Goal: Complete application form

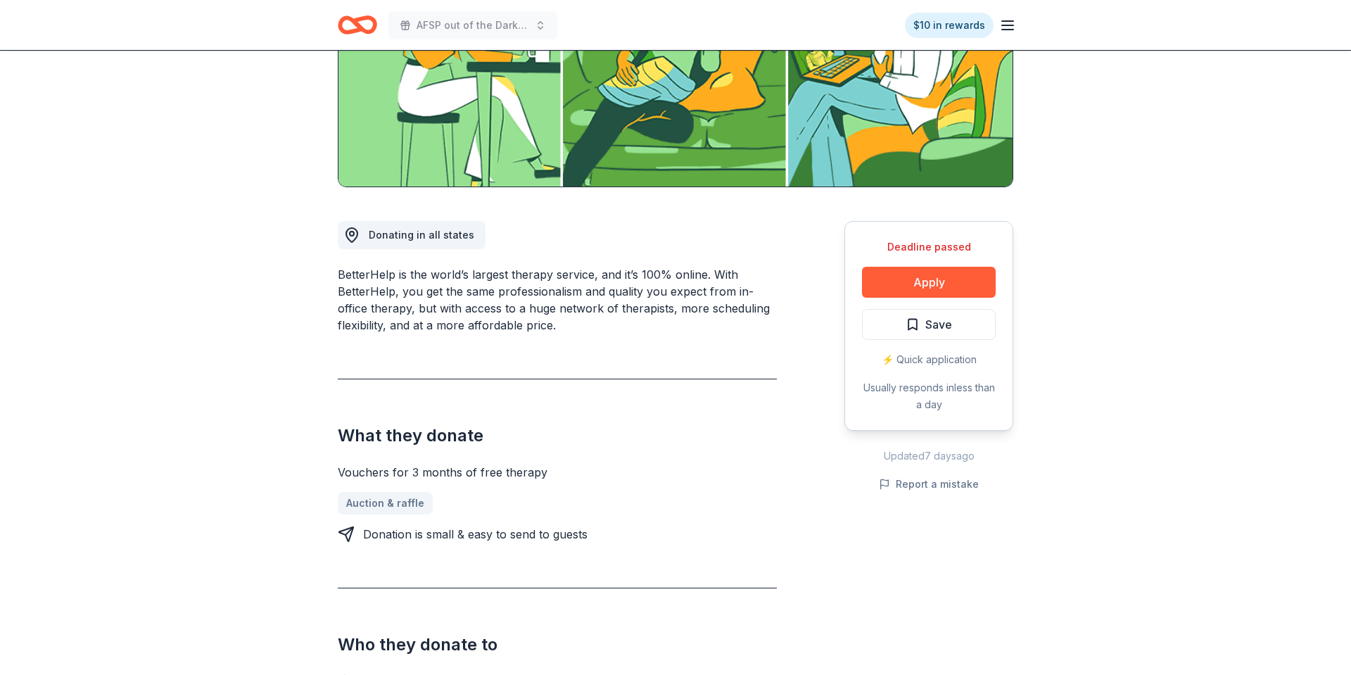
scroll to position [255, 0]
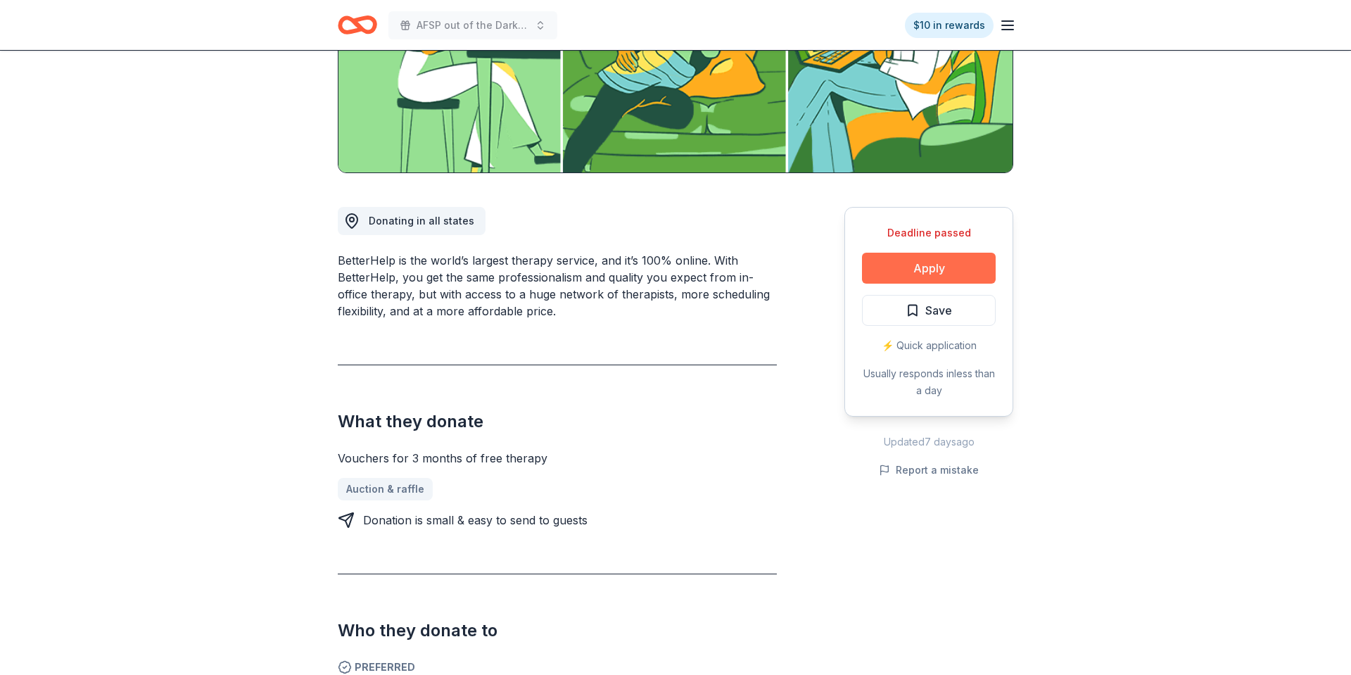
click at [952, 265] on button "Apply" at bounding box center [929, 268] width 134 height 31
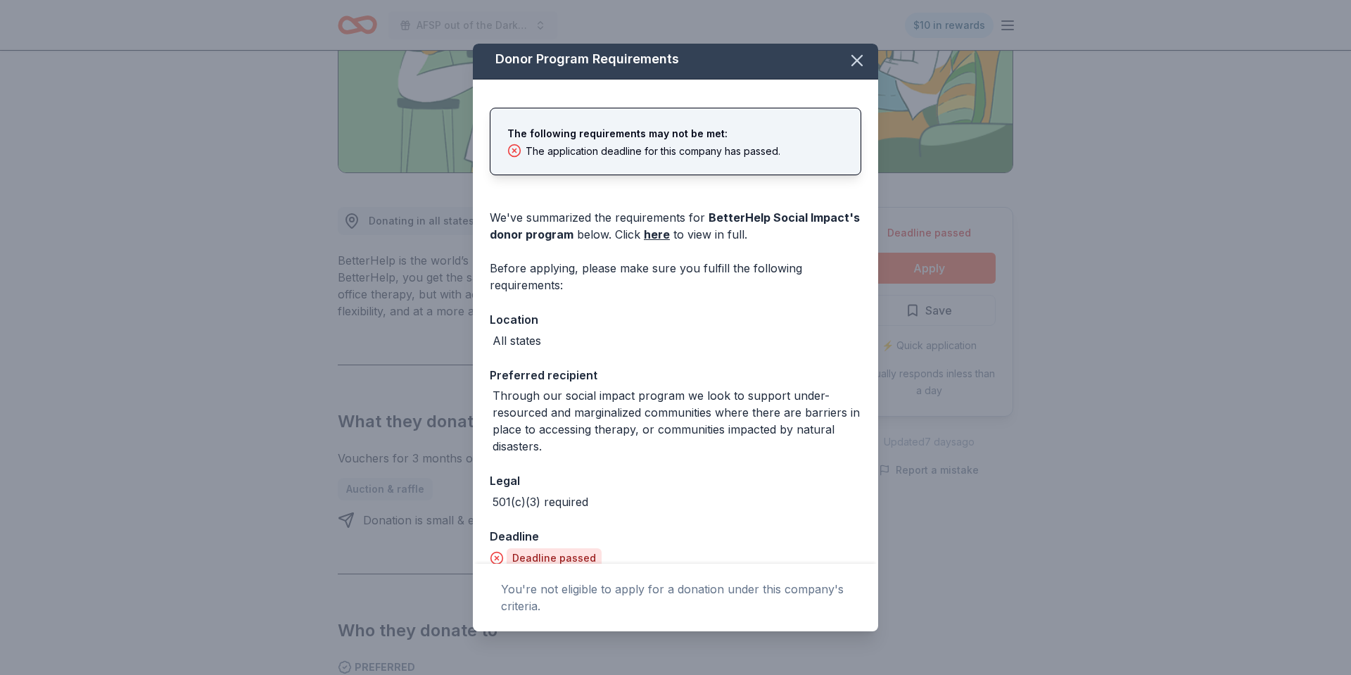
scroll to position [0, 0]
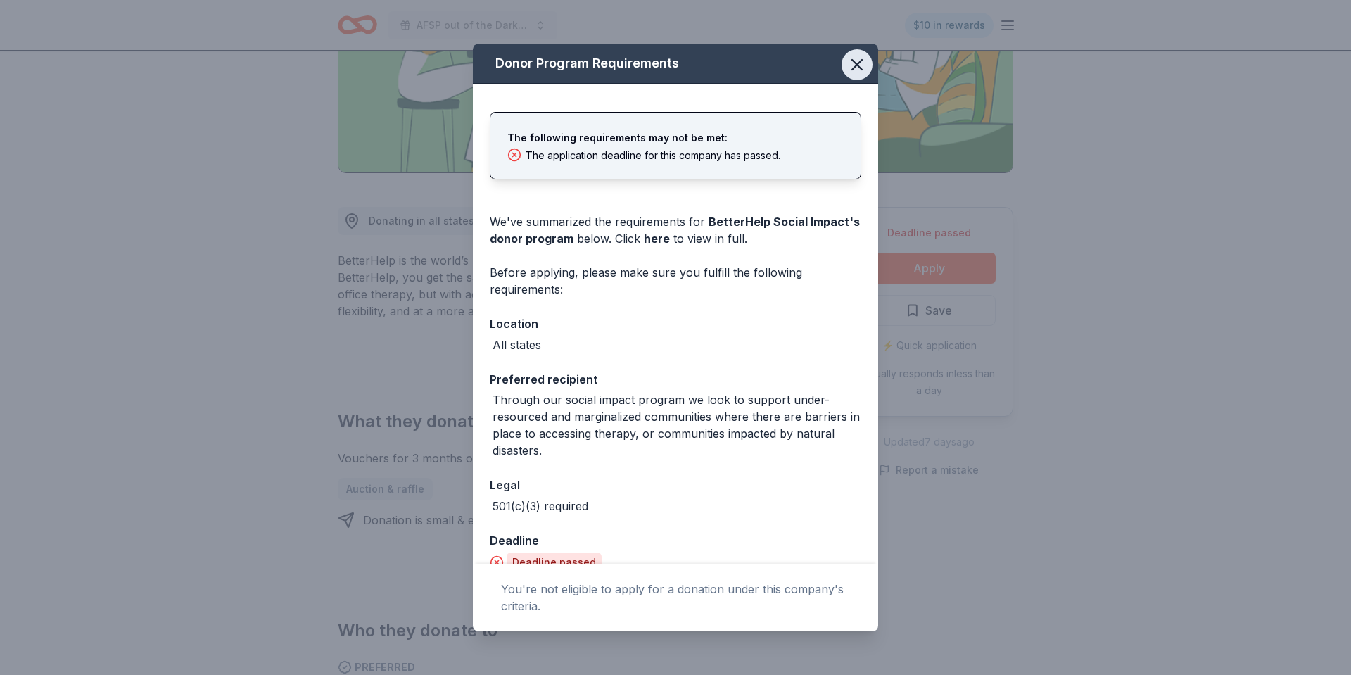
click at [854, 56] on icon "button" at bounding box center [857, 65] width 20 height 20
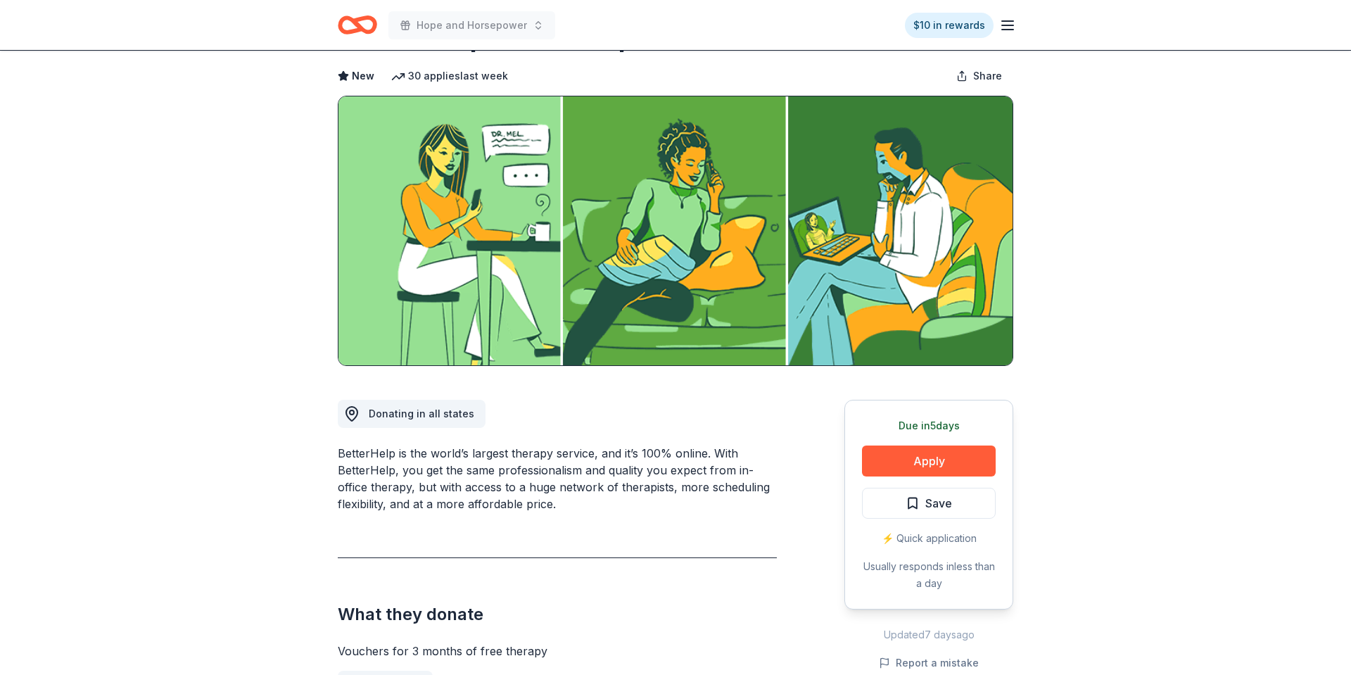
scroll to position [62, 0]
click at [928, 460] on button "Apply" at bounding box center [929, 460] width 134 height 31
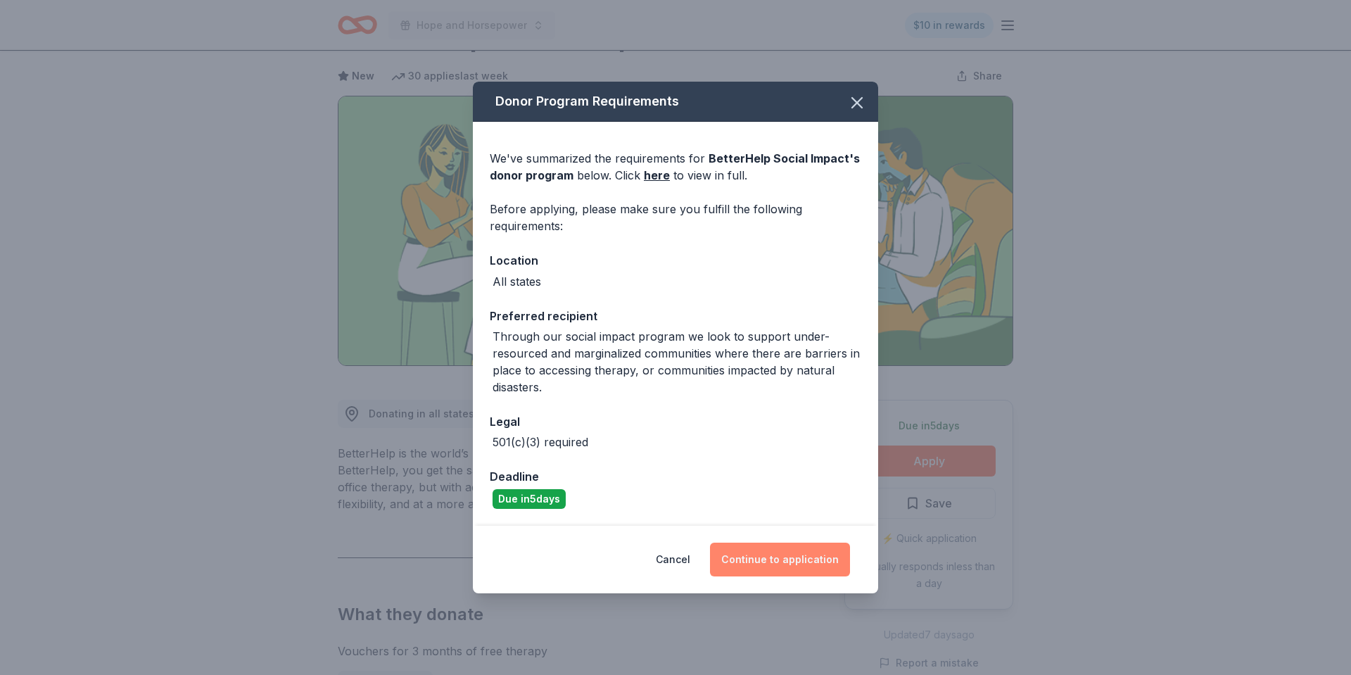
click at [784, 562] on button "Continue to application" at bounding box center [780, 560] width 140 height 34
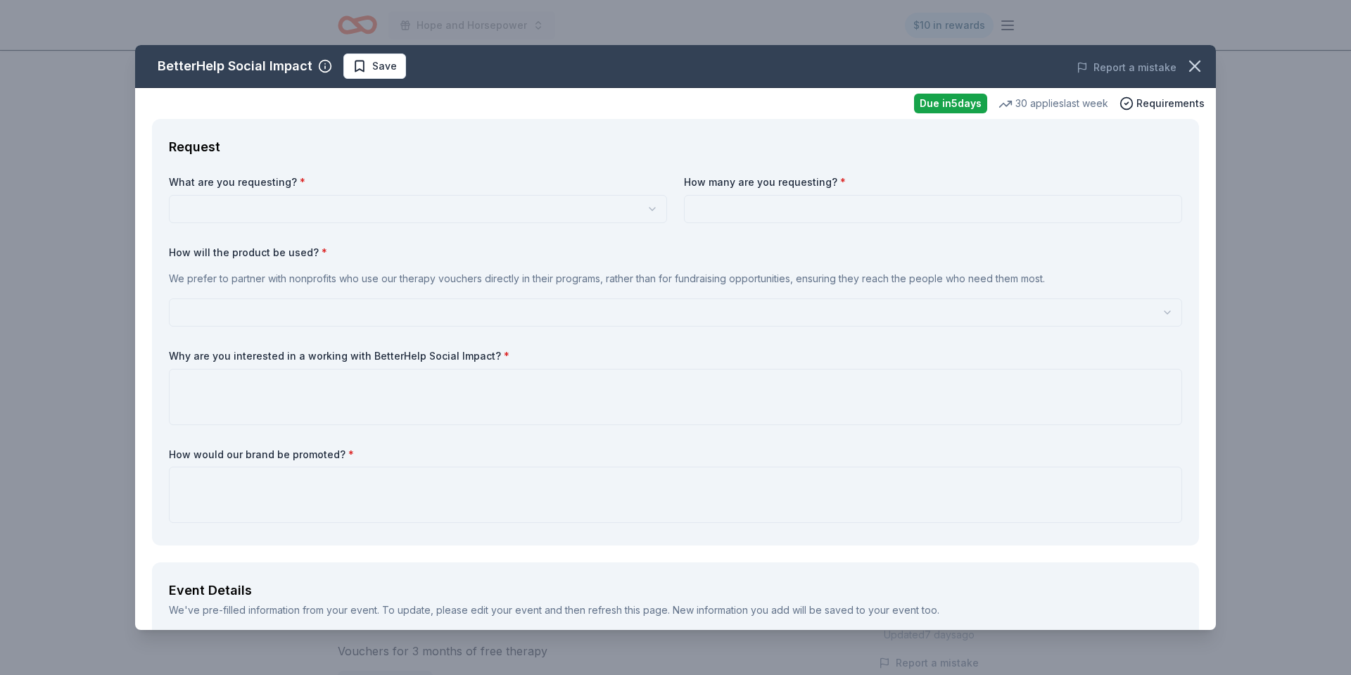
scroll to position [0, 0]
click at [426, 215] on html "Hope and Horsepower $10 in rewards Due in 5 days Share BetterHelp Social Impact…" at bounding box center [675, 337] width 1351 height 675
select select "Vouchers for 3 months of free therapy"
click at [775, 215] on input at bounding box center [933, 209] width 498 height 28
type input "2"
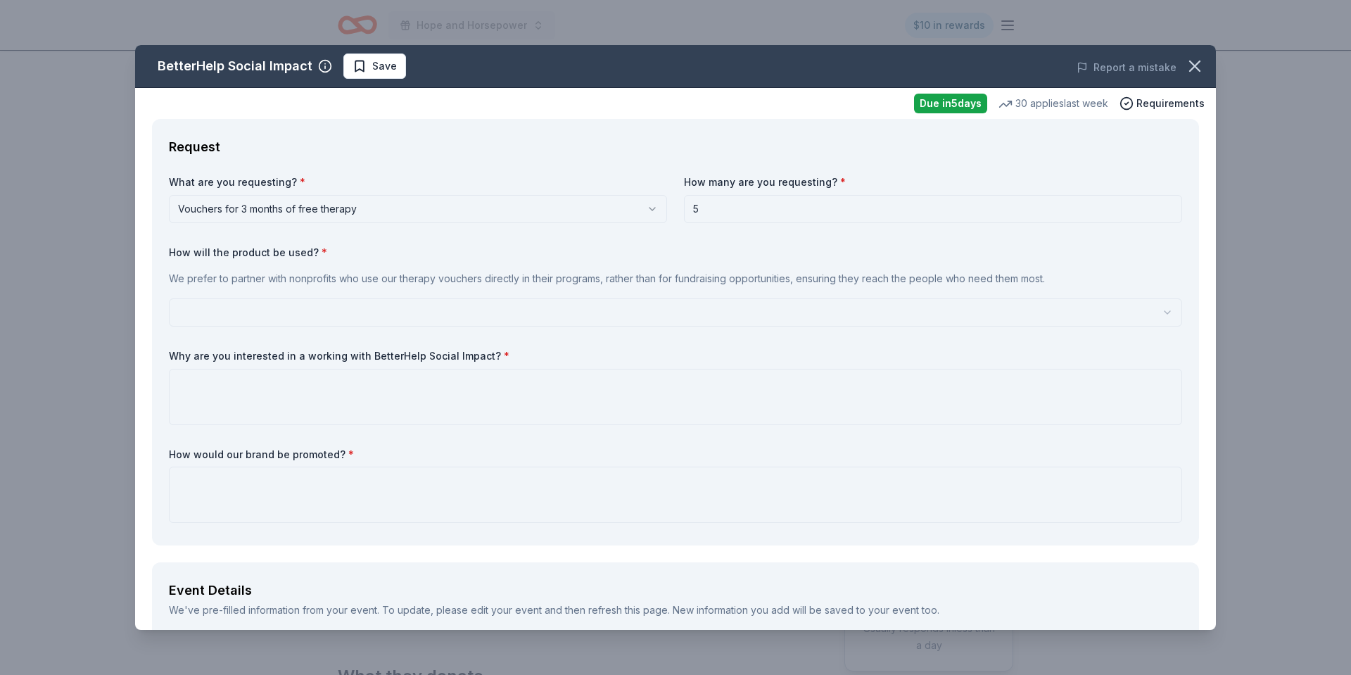
type input "5"
click at [503, 308] on html "Hope and Horsepower $10 in rewards Due in 5 days Share BetterHelp Social Impact…" at bounding box center [675, 337] width 1351 height 675
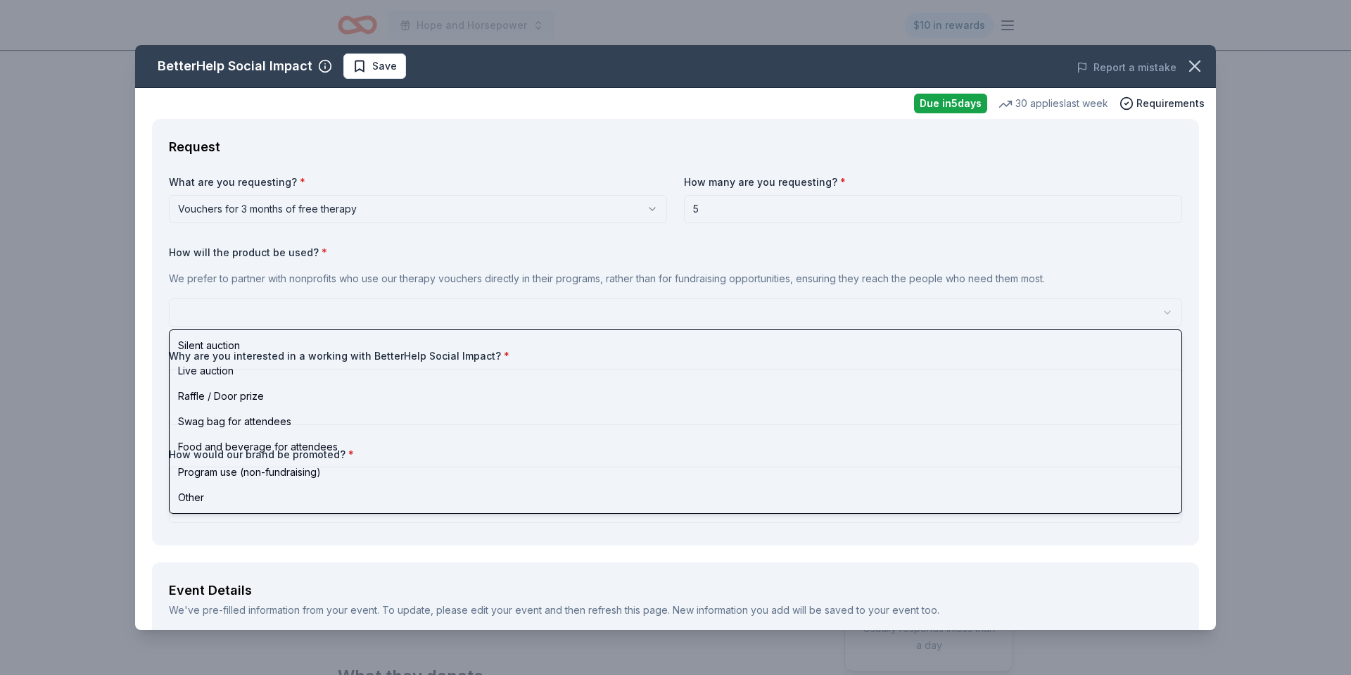
select select "programUse"
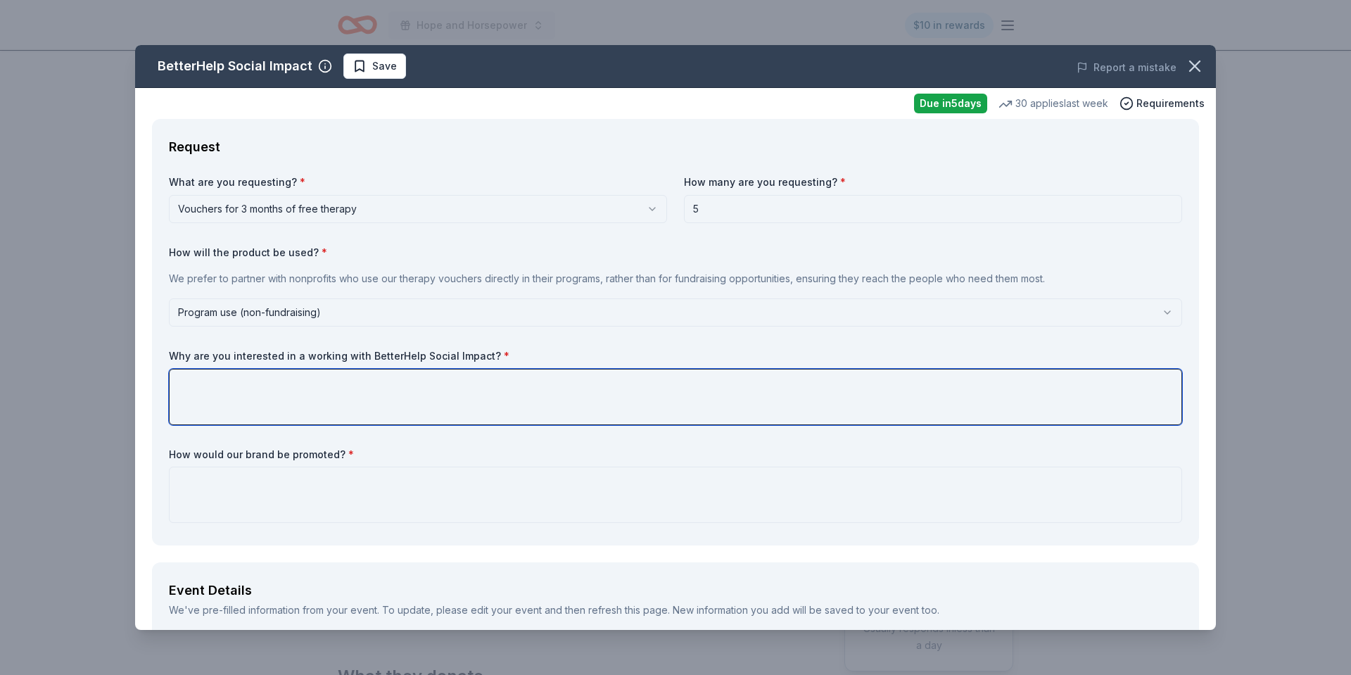
click at [213, 379] on textarea at bounding box center [675, 397] width 1013 height 56
type textarea "I have people who do not have insurance and cannot pay out of pocket for Therap…"
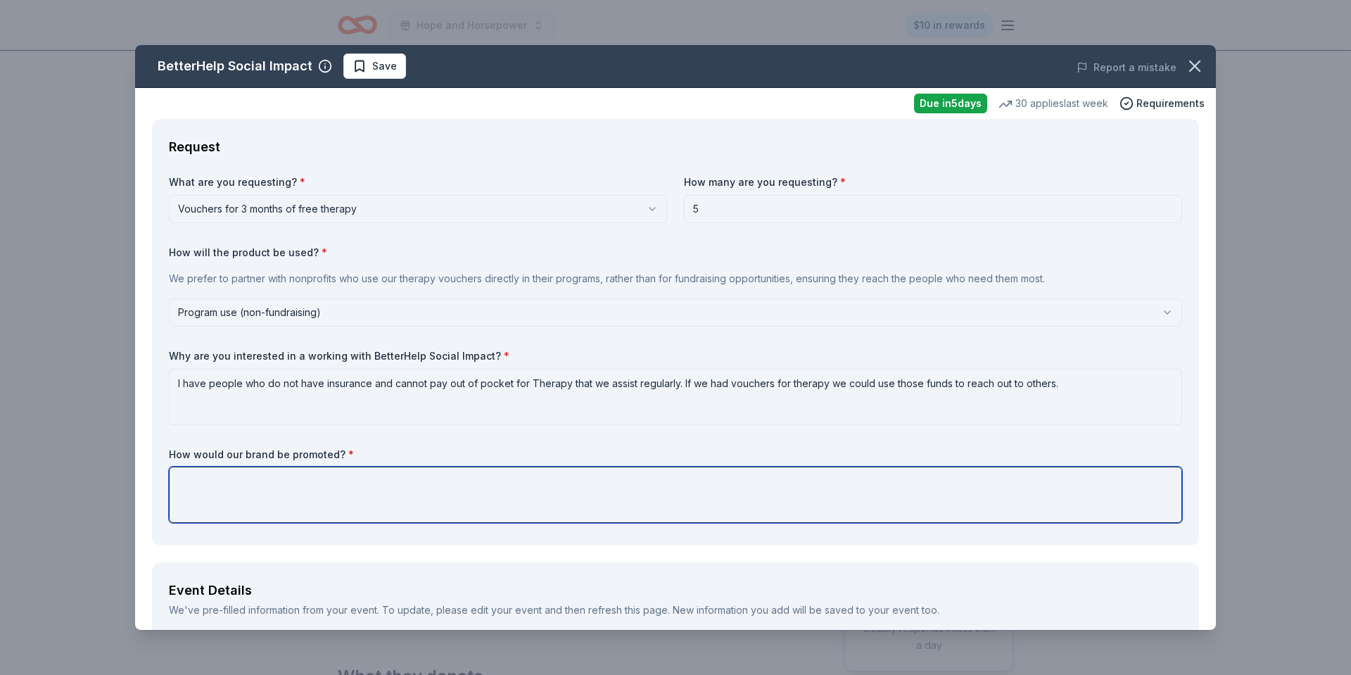
click at [251, 499] on textarea at bounding box center [675, 495] width 1013 height 56
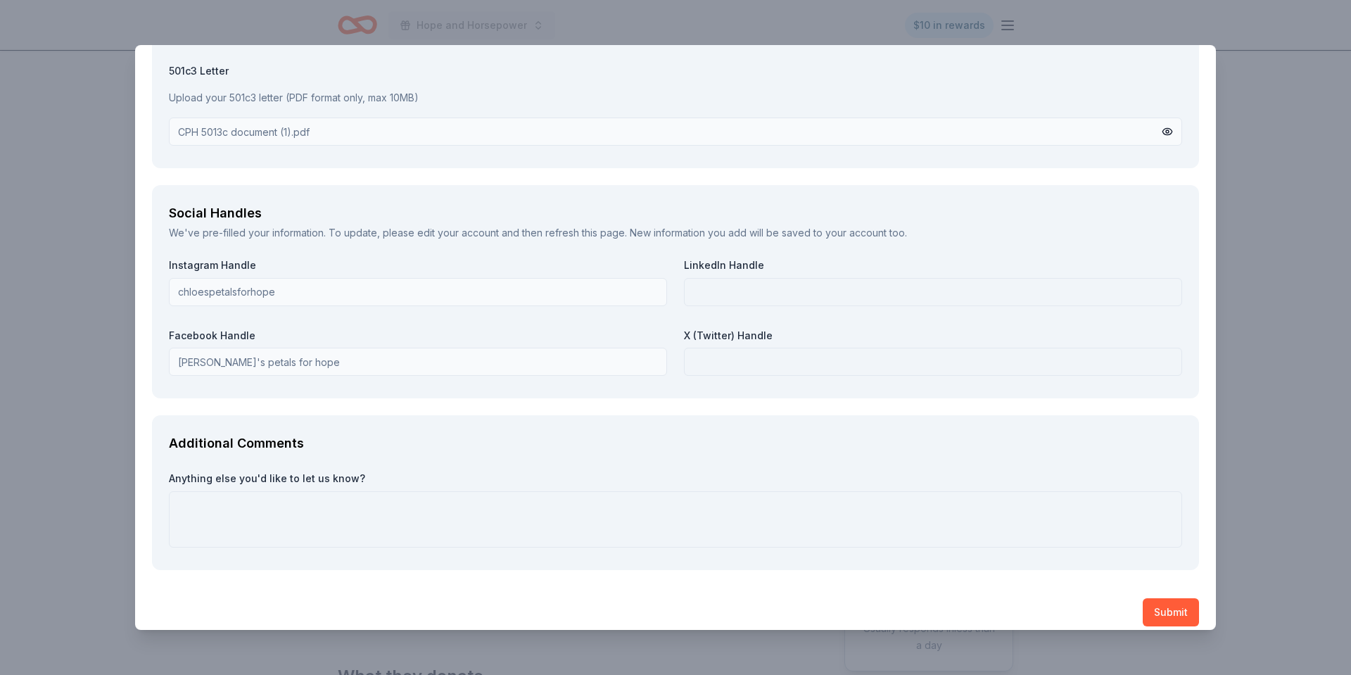
scroll to position [1528, 0]
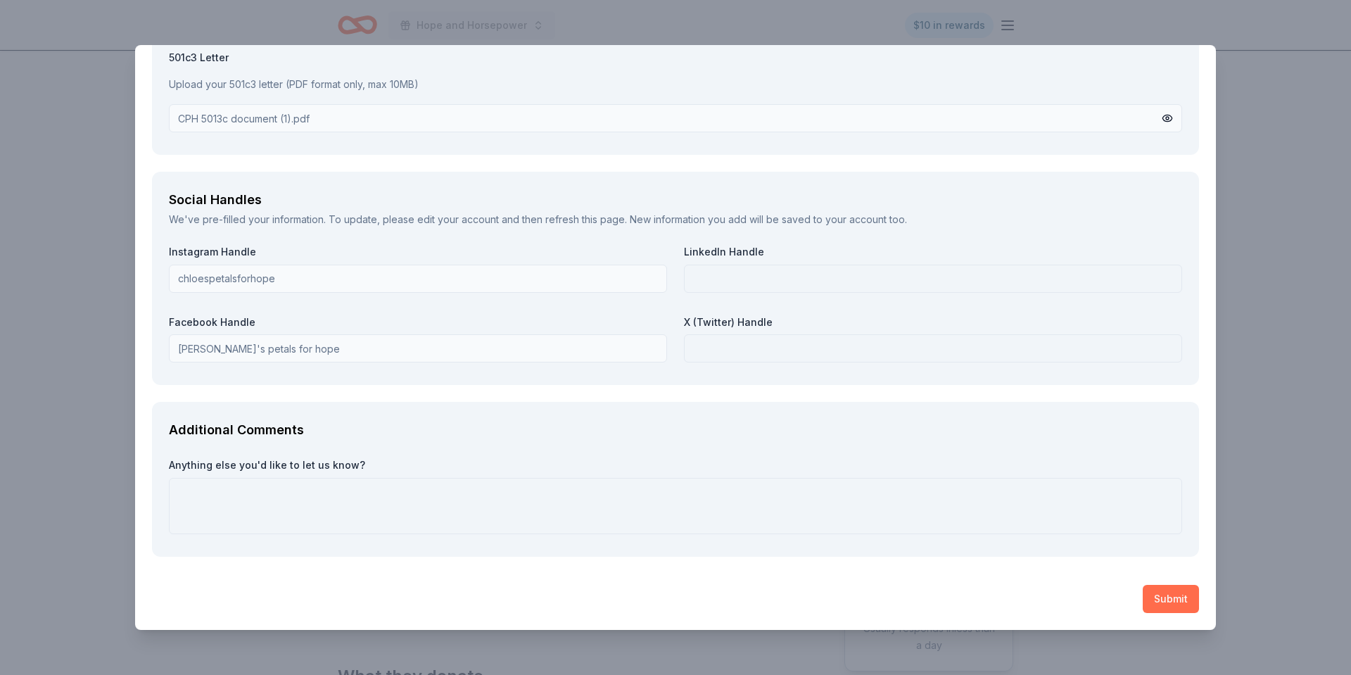
type textarea "Social Media ads"
click at [1161, 604] on button "Submit" at bounding box center [1171, 599] width 56 height 28
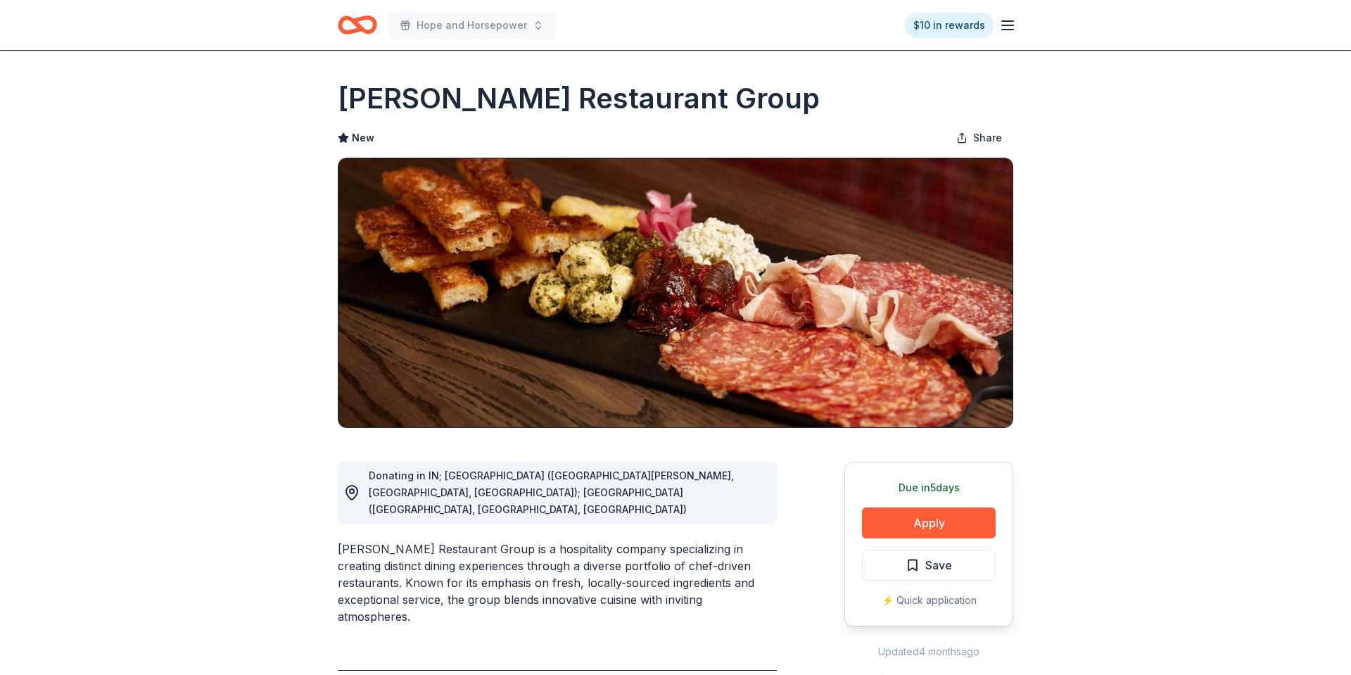
drag, startPoint x: 384, startPoint y: 108, endPoint x: 486, endPoint y: 114, distance: 101.5
click at [486, 114] on h1 "[PERSON_NAME] Restaurant Group" at bounding box center [579, 98] width 482 height 39
click at [944, 519] on button "Apply" at bounding box center [929, 522] width 134 height 31
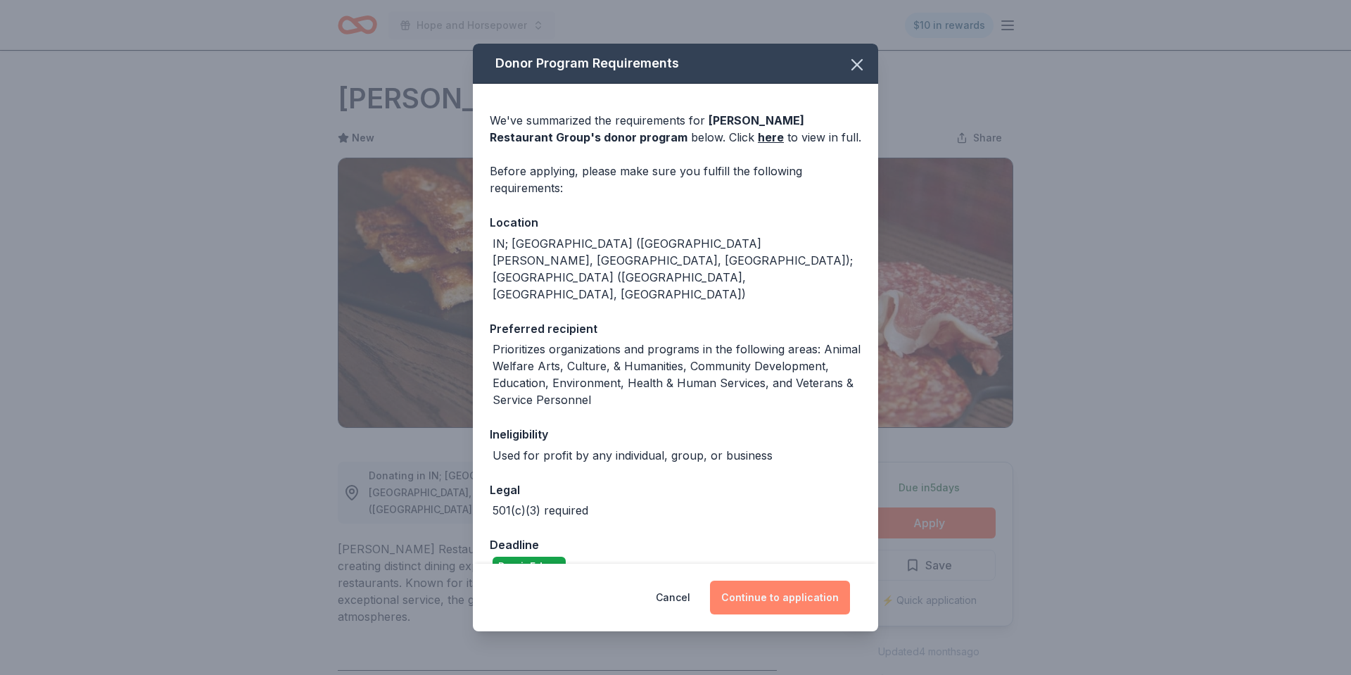
click at [757, 539] on button "Continue to application" at bounding box center [780, 598] width 140 height 34
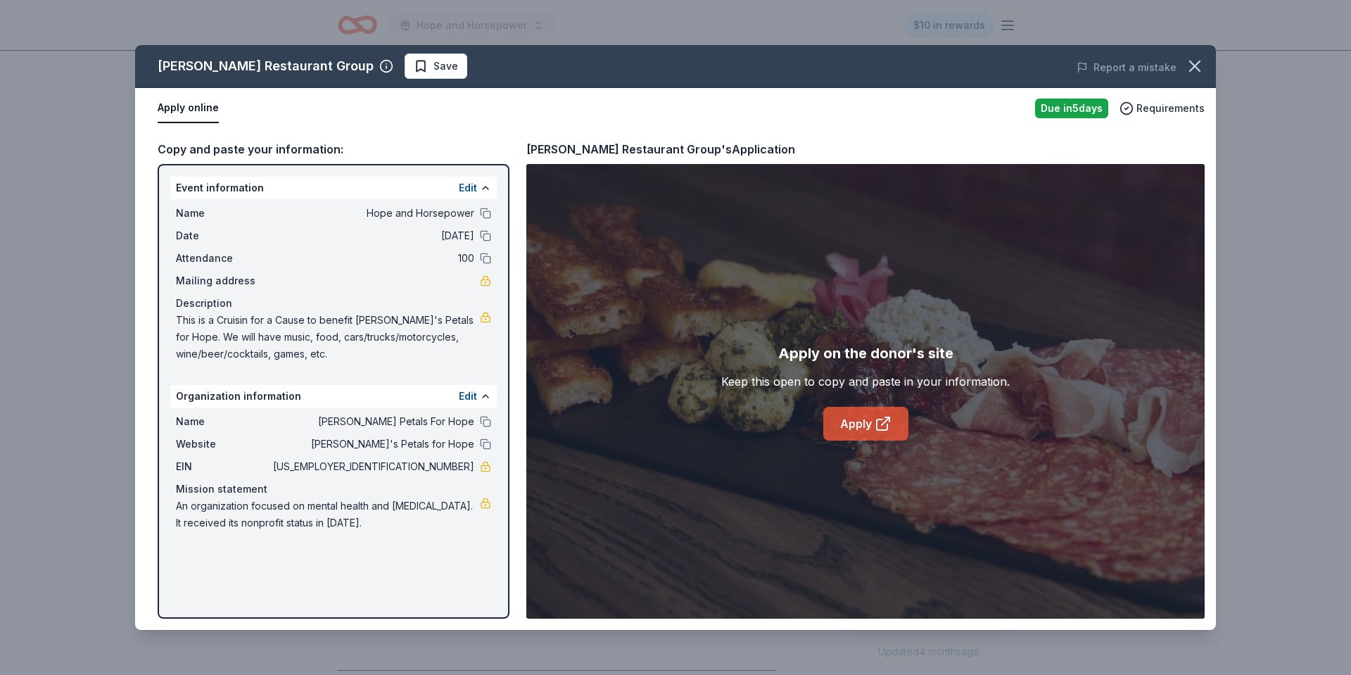
click at [877, 424] on icon at bounding box center [882, 424] width 11 height 11
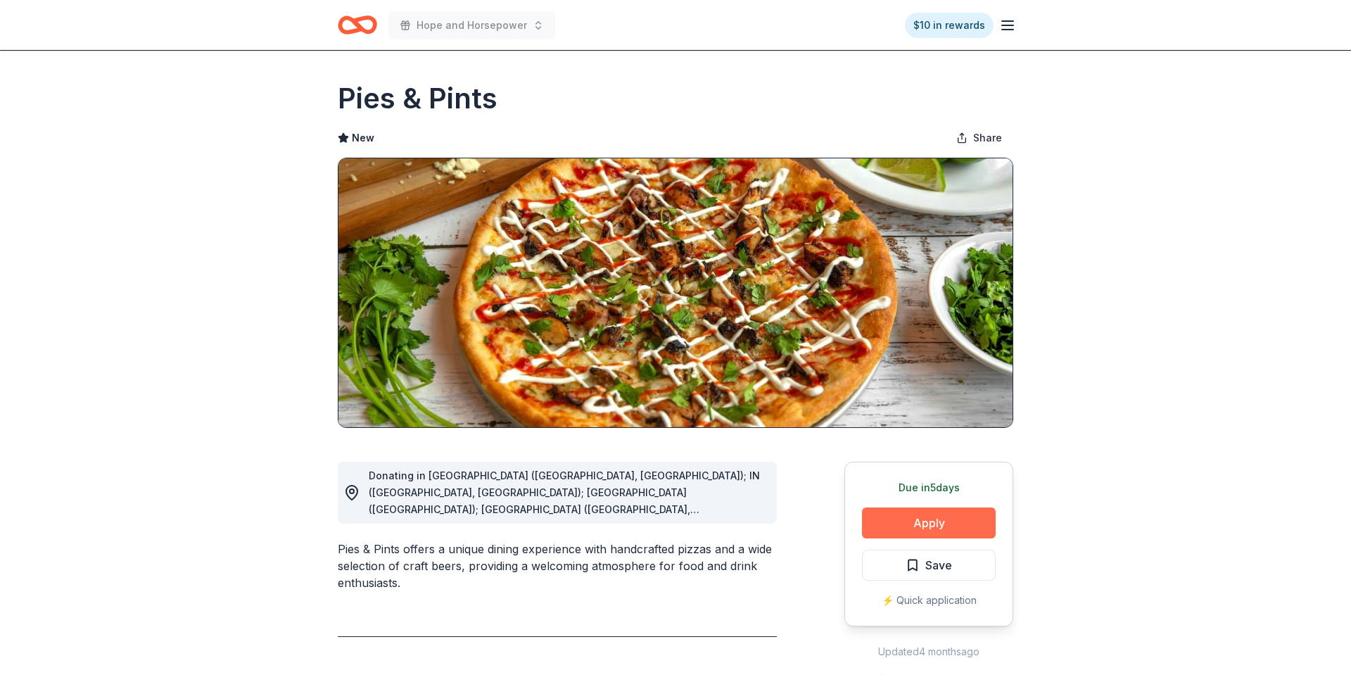
click at [951, 524] on button "Apply" at bounding box center [929, 522] width 134 height 31
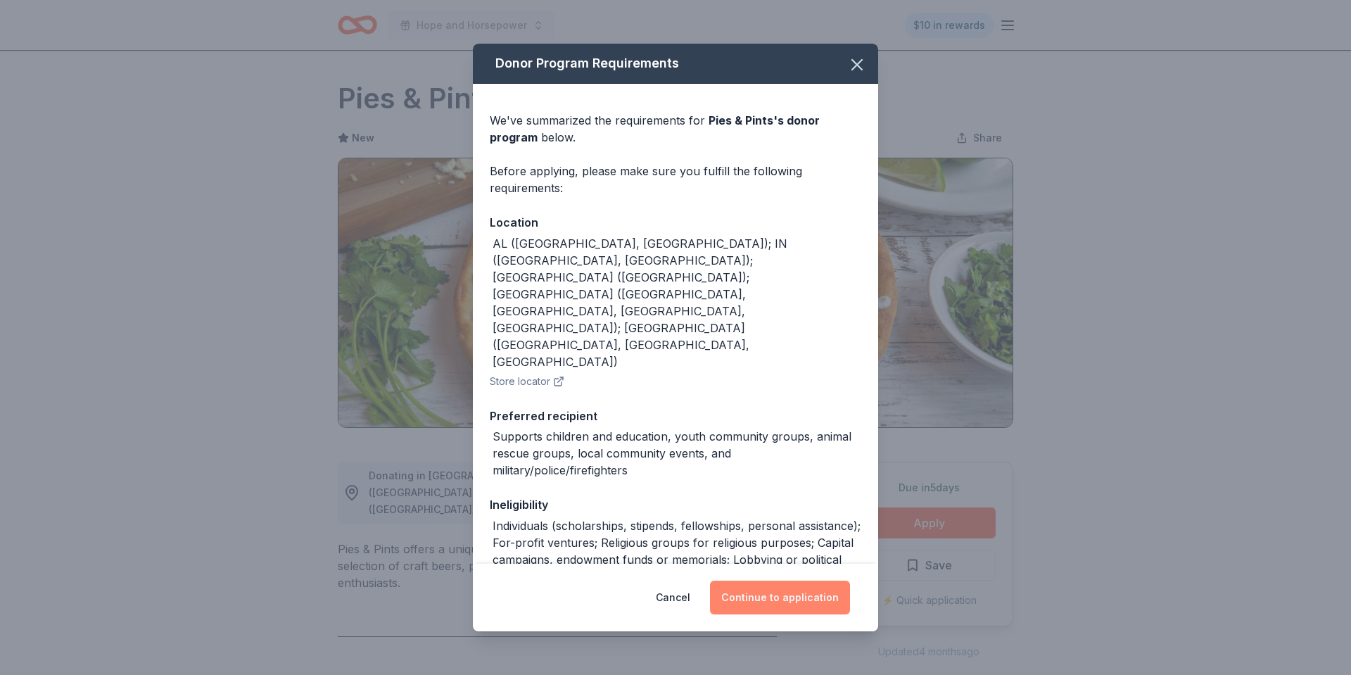
click at [778, 539] on button "Continue to application" at bounding box center [780, 598] width 140 height 34
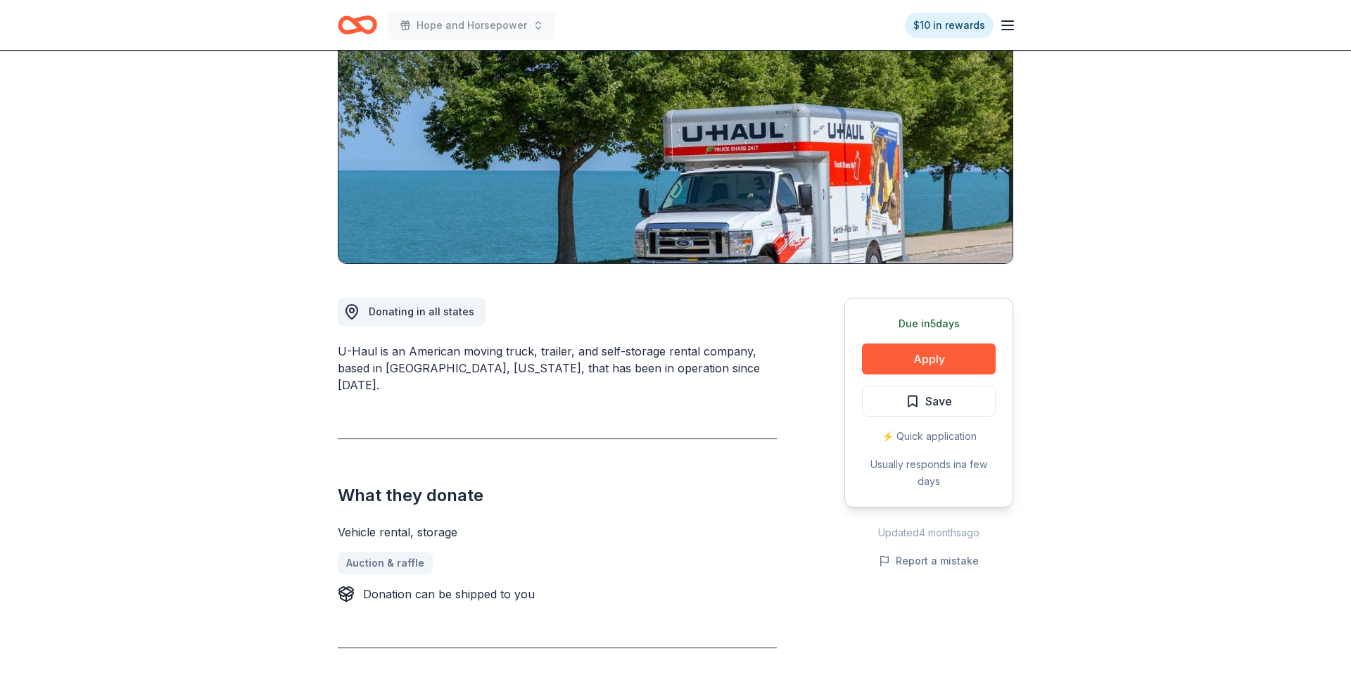
scroll to position [188, 0]
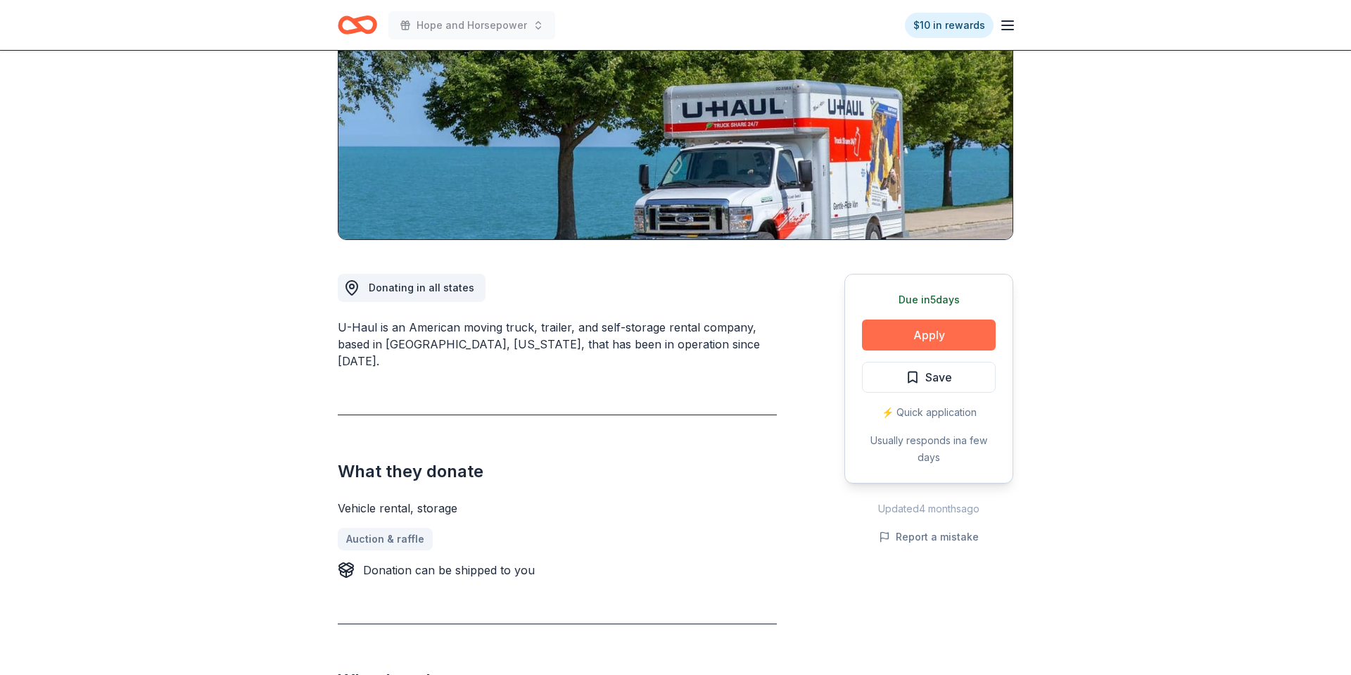
click at [935, 339] on button "Apply" at bounding box center [929, 334] width 134 height 31
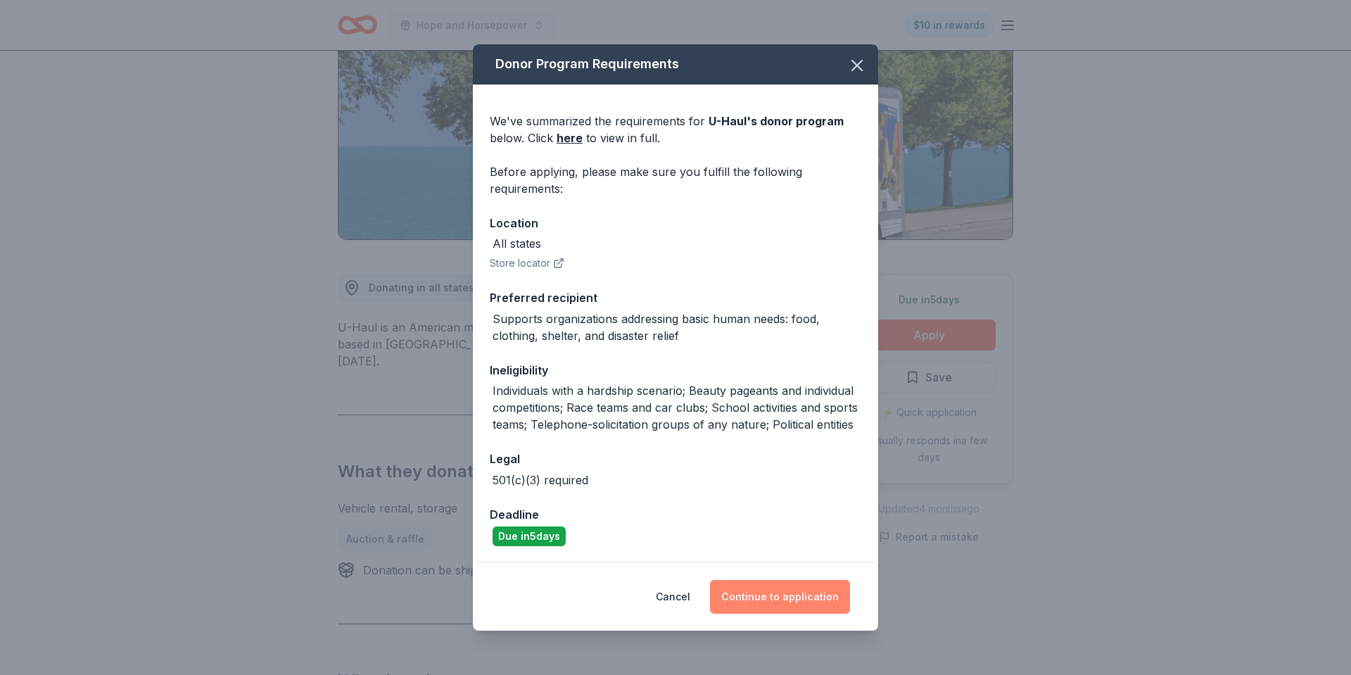
click at [780, 539] on button "Continue to application" at bounding box center [780, 597] width 140 height 34
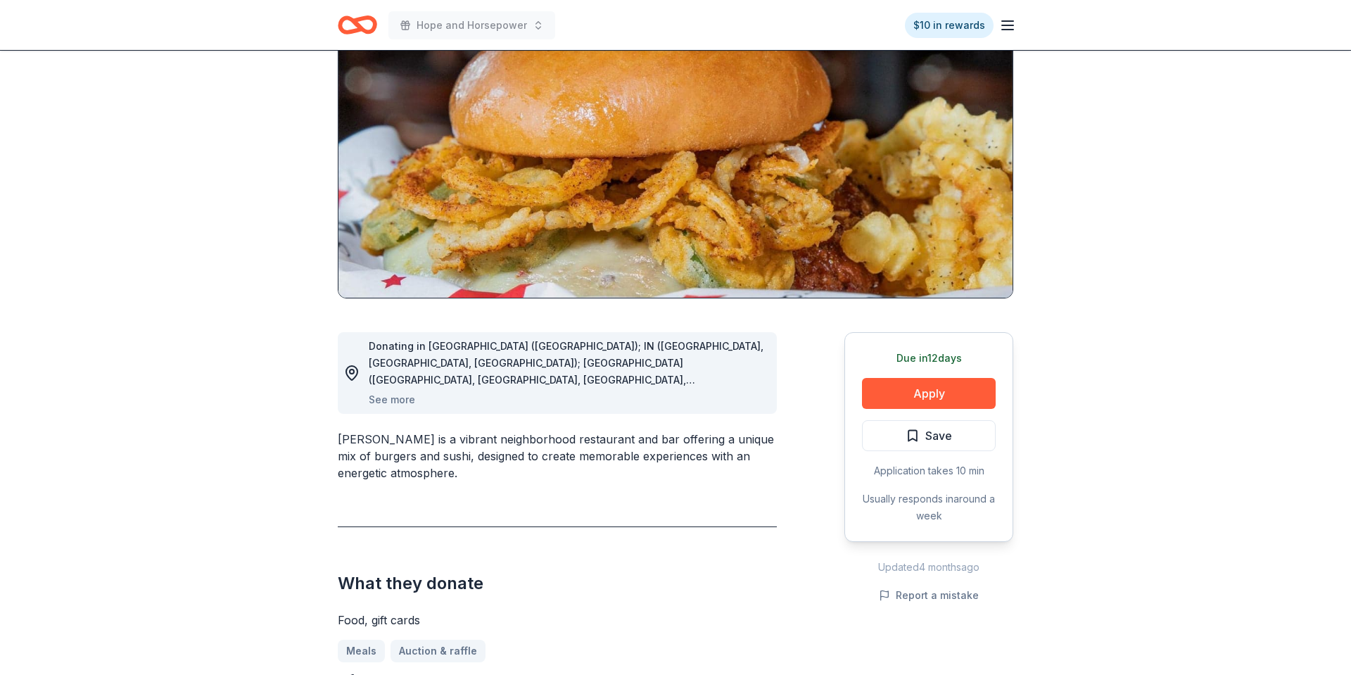
scroll to position [156, 0]
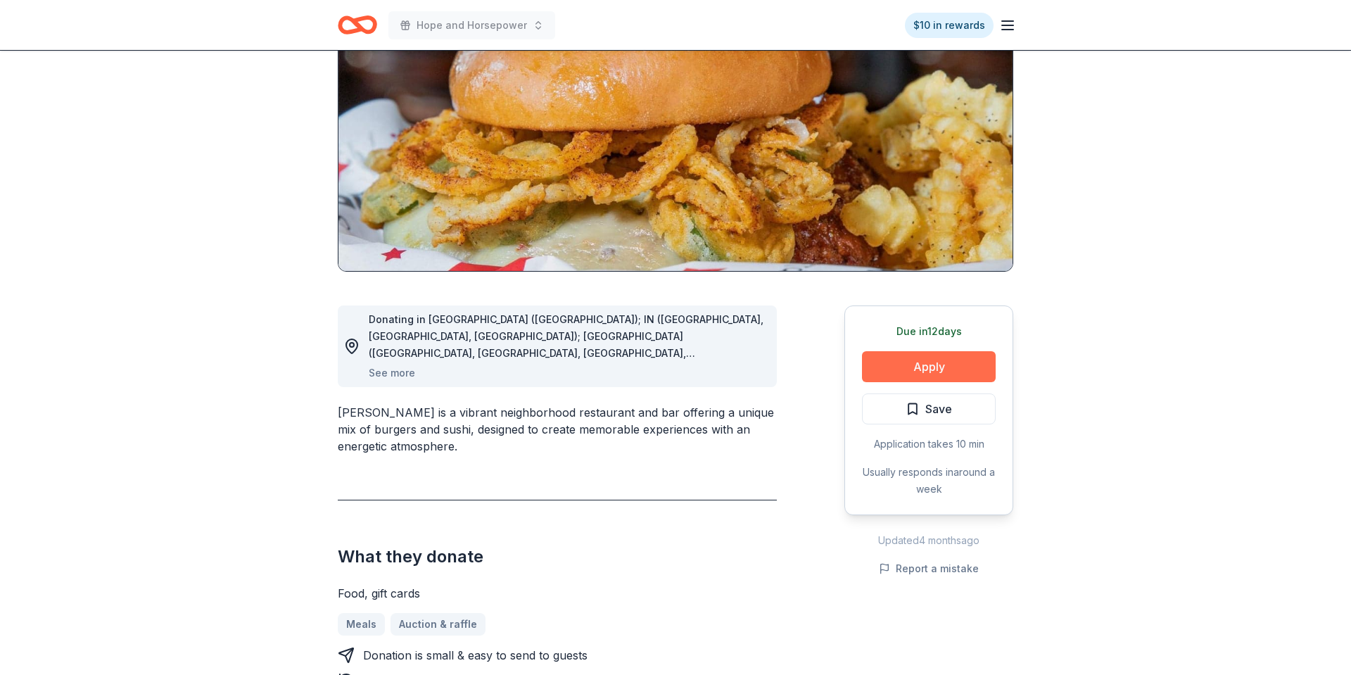
click at [916, 359] on button "Apply" at bounding box center [929, 366] width 134 height 31
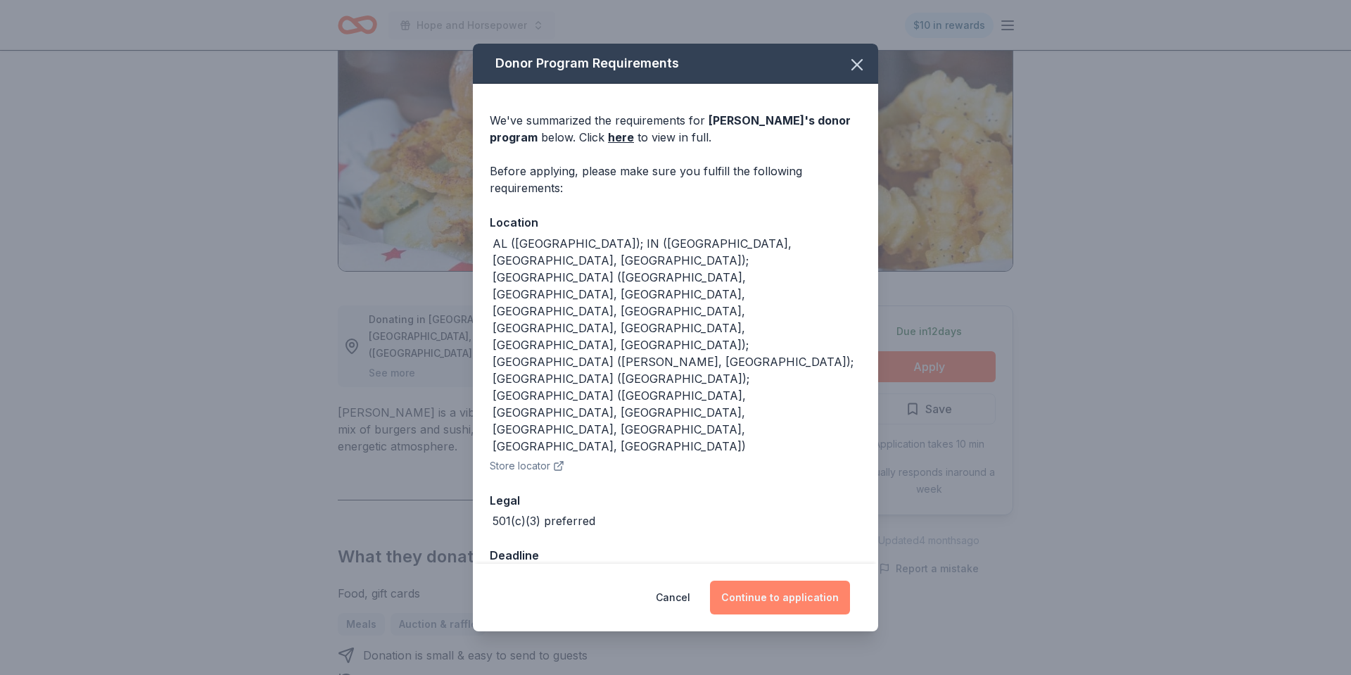
click at [794, 539] on button "Continue to application" at bounding box center [780, 598] width 140 height 34
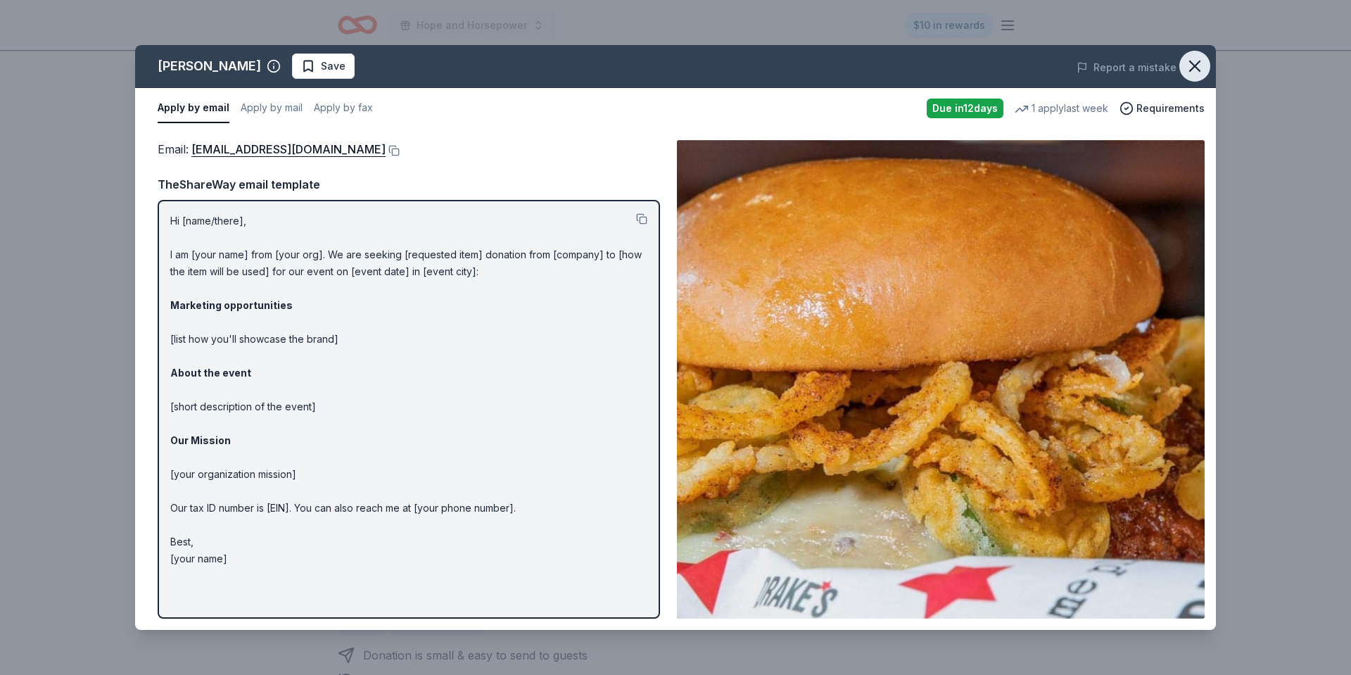
click at [1080, 68] on icon "button" at bounding box center [1195, 66] width 20 height 20
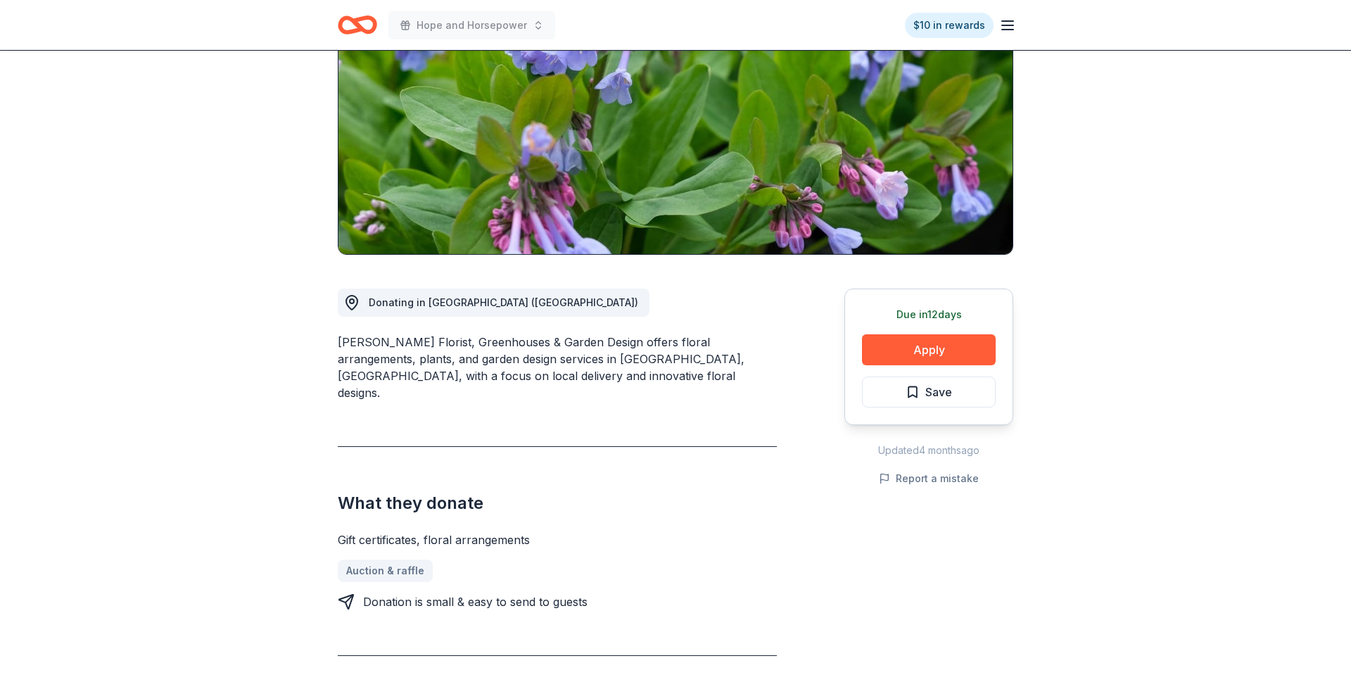
scroll to position [175, 0]
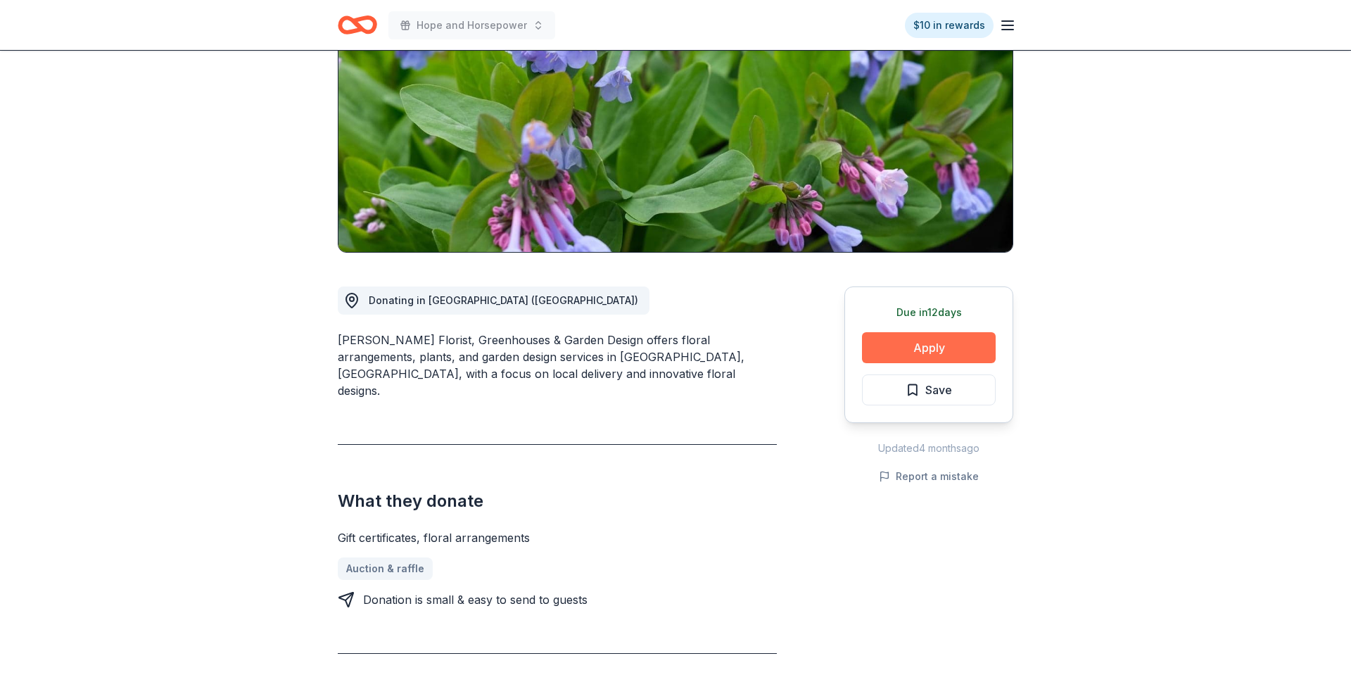
click at [956, 342] on button "Apply" at bounding box center [929, 347] width 134 height 31
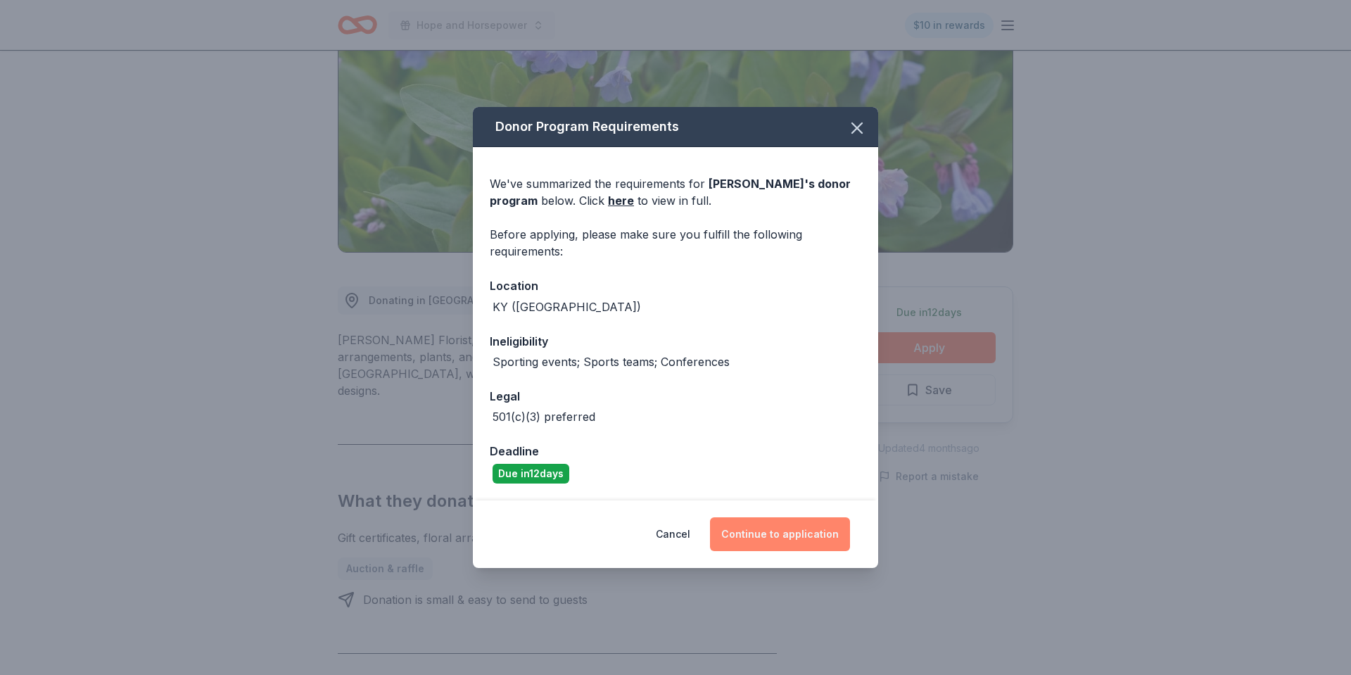
click at [797, 543] on button "Continue to application" at bounding box center [780, 534] width 140 height 34
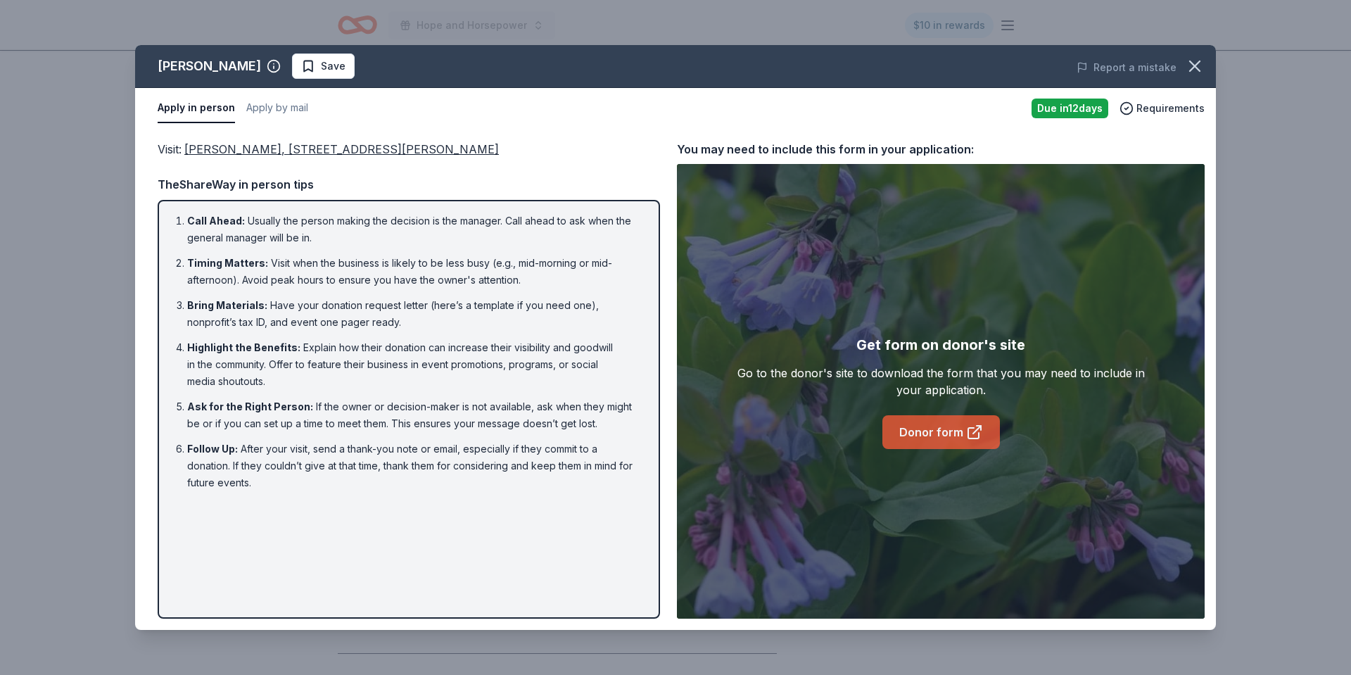
click at [920, 433] on link "Donor form" at bounding box center [941, 432] width 118 height 34
click at [1191, 61] on icon "button" at bounding box center [1195, 66] width 20 height 20
